Goal: Navigation & Orientation: Find specific page/section

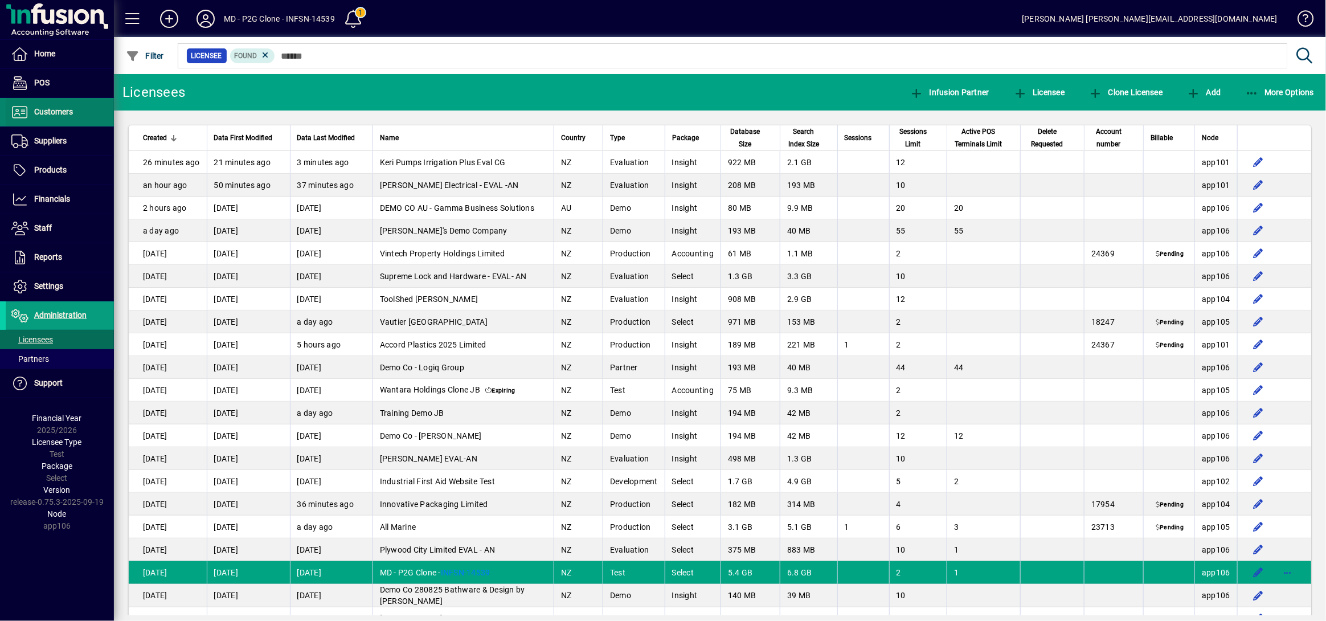
click at [47, 111] on span "Customers" at bounding box center [53, 111] width 39 height 9
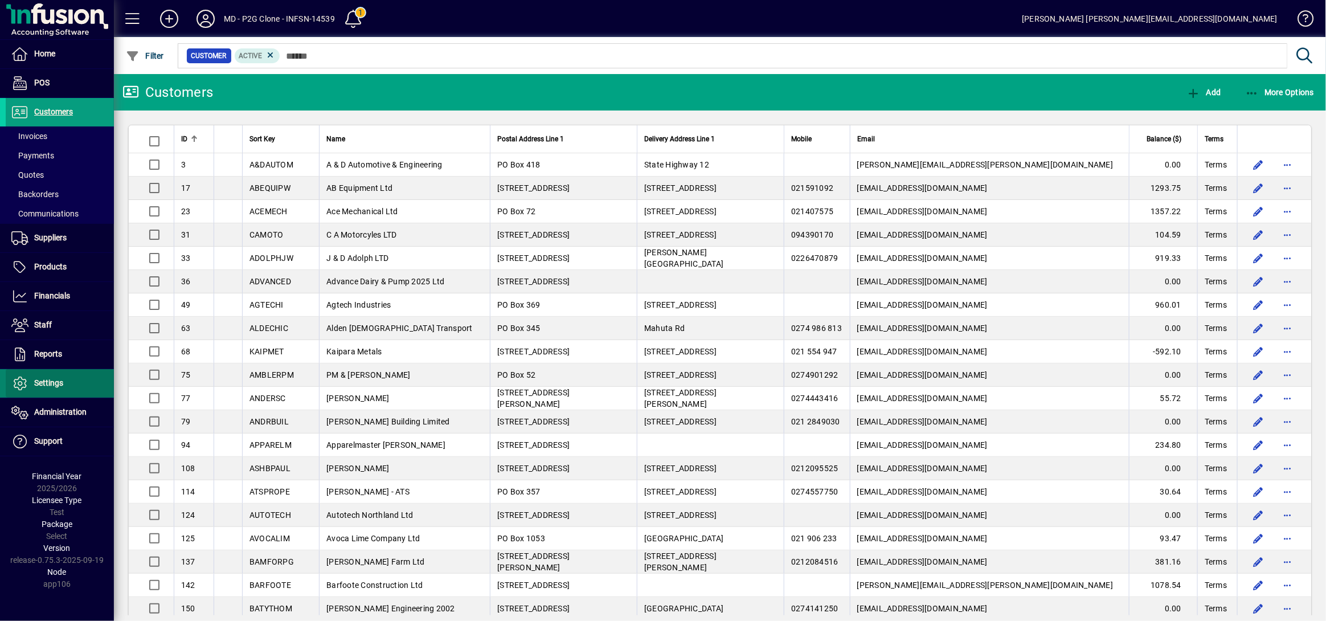
click at [70, 383] on span at bounding box center [60, 383] width 108 height 27
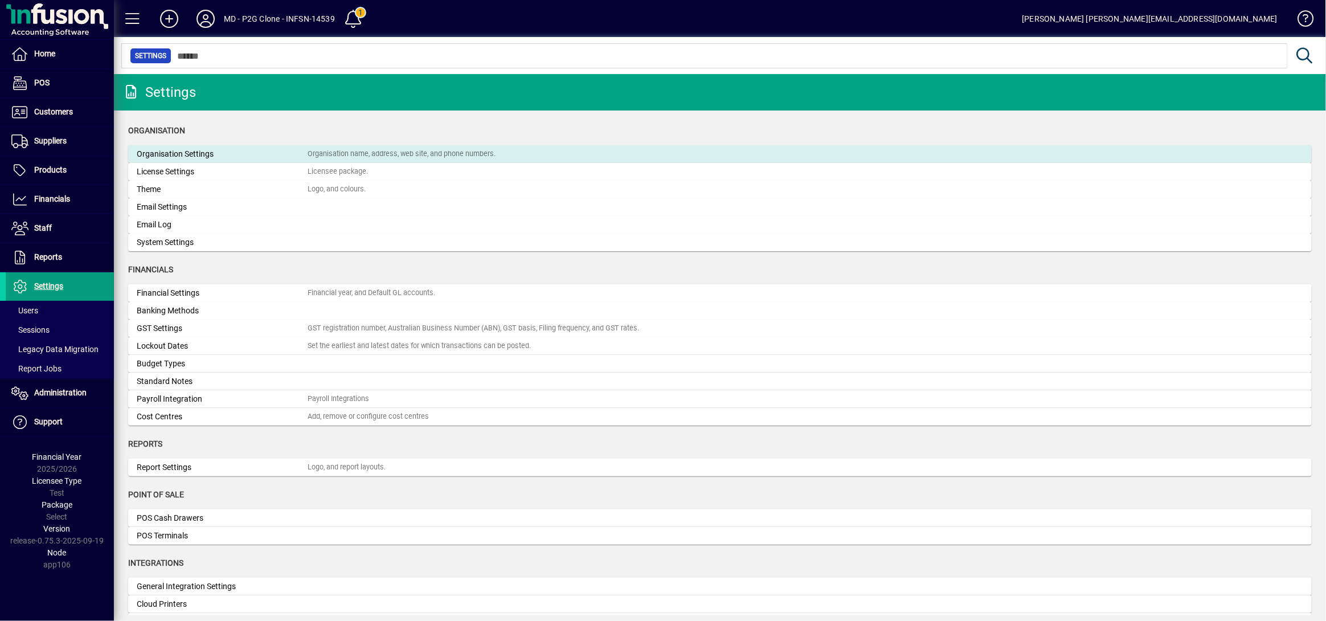
click at [260, 155] on div "Organisation Settings" at bounding box center [222, 154] width 171 height 12
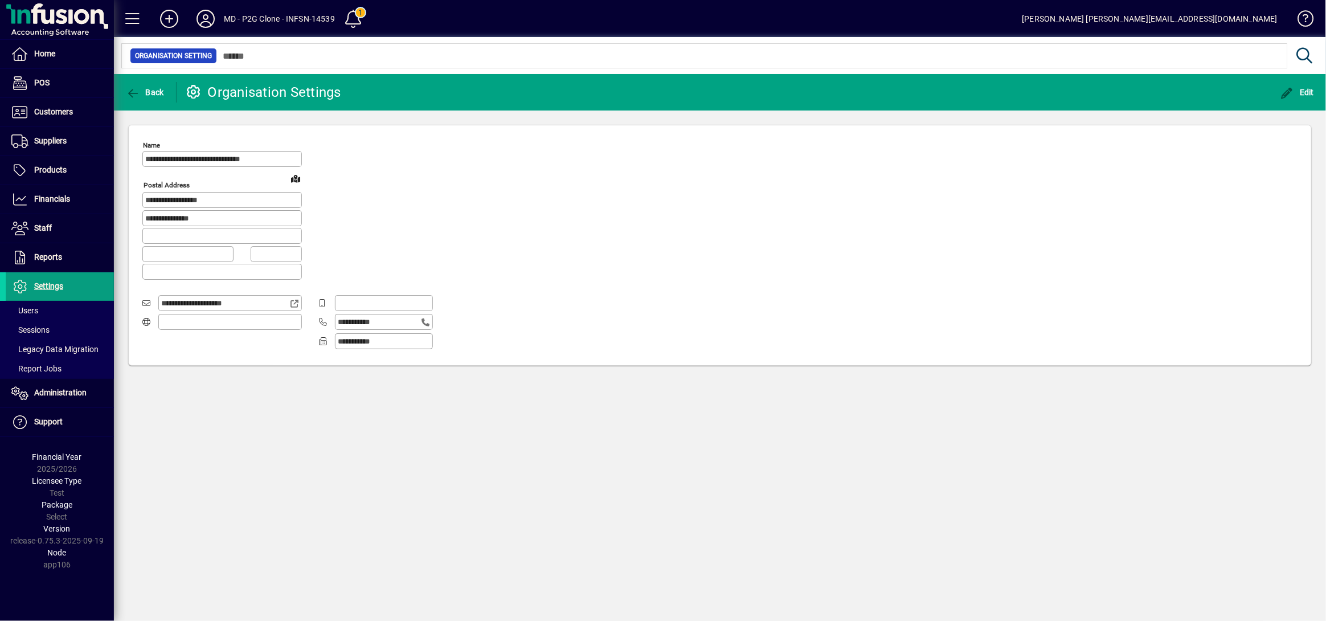
type input "**********"
click at [209, 22] on icon at bounding box center [205, 19] width 23 height 18
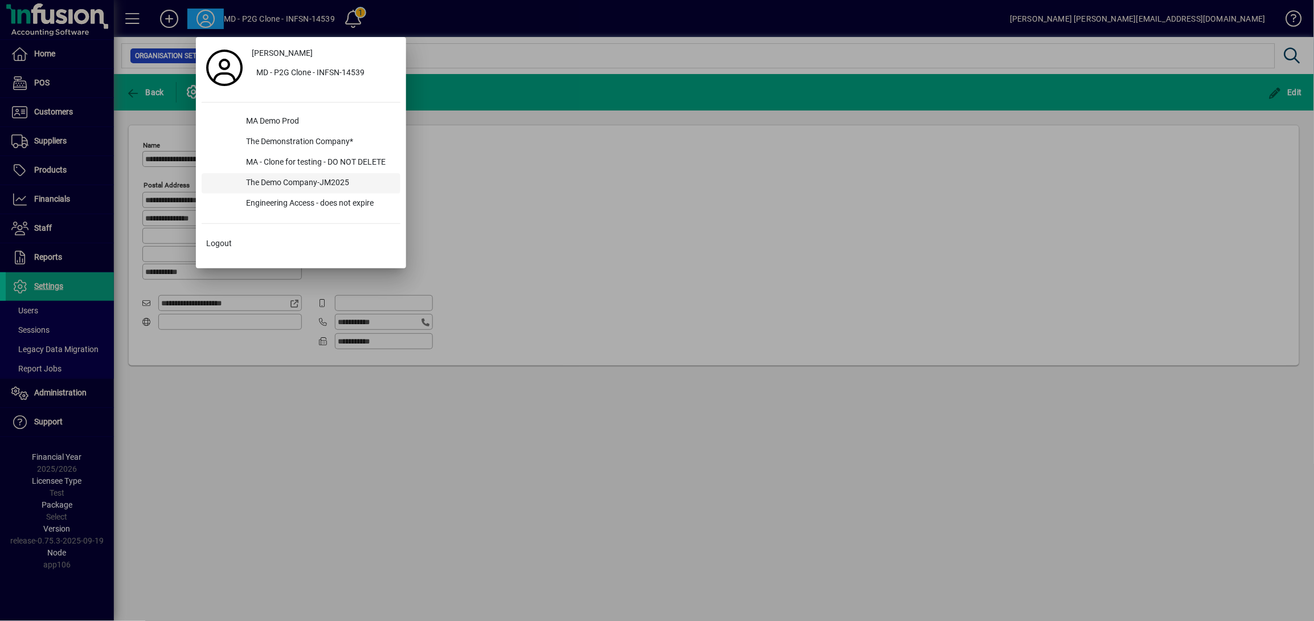
click at [274, 175] on div "The Demo Company-JM2025" at bounding box center [318, 183] width 163 height 20
